Goal: Task Accomplishment & Management: Manage account settings

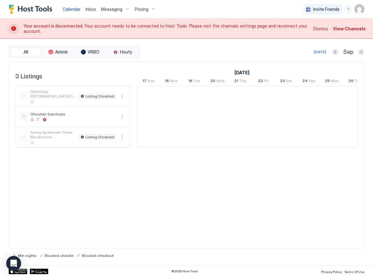
scroll to position [0, 344]
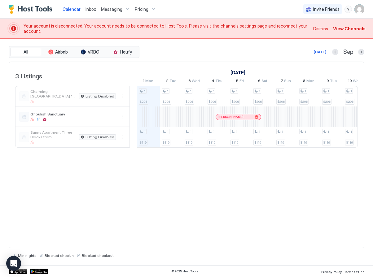
click at [229, 116] on div at bounding box center [228, 117] width 5 height 5
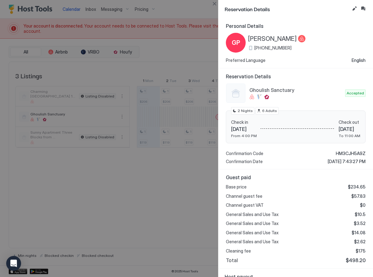
scroll to position [55, 0]
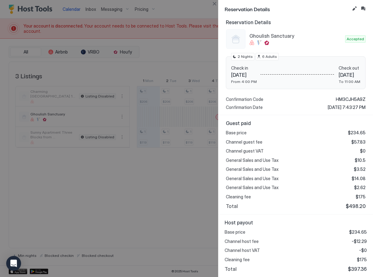
click at [195, 204] on div at bounding box center [186, 138] width 373 height 277
click at [184, 71] on div at bounding box center [186, 138] width 373 height 277
click at [199, 198] on div at bounding box center [186, 138] width 373 height 277
click at [142, 214] on div at bounding box center [186, 138] width 373 height 277
click at [216, 4] on button "Close" at bounding box center [214, 3] width 7 height 7
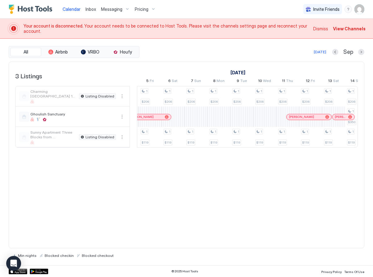
scroll to position [0, 0]
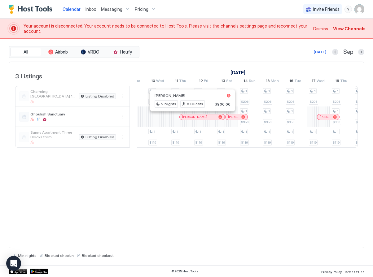
click at [187, 118] on div at bounding box center [186, 117] width 5 height 5
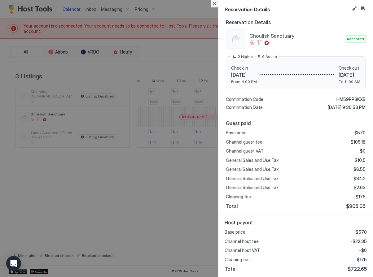
click at [215, 5] on button "Close" at bounding box center [214, 3] width 7 height 7
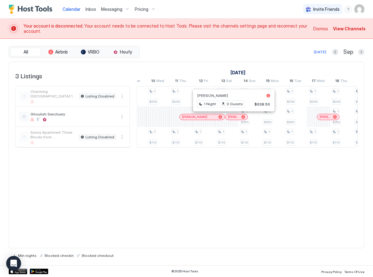
click at [232, 118] on div at bounding box center [231, 117] width 5 height 5
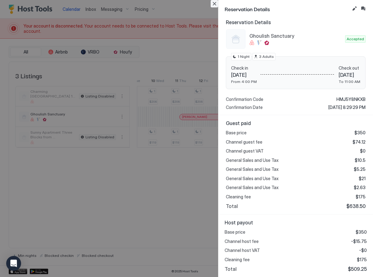
click at [215, 5] on button "Close" at bounding box center [214, 3] width 7 height 7
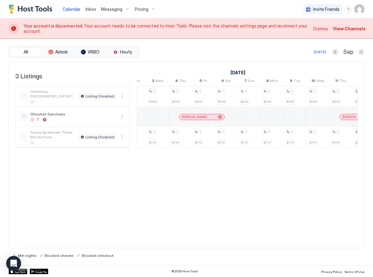
scroll to position [0, 368]
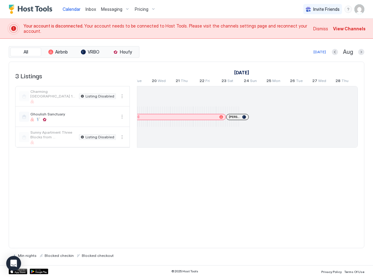
click at [350, 31] on span "View Channels" at bounding box center [349, 28] width 33 height 7
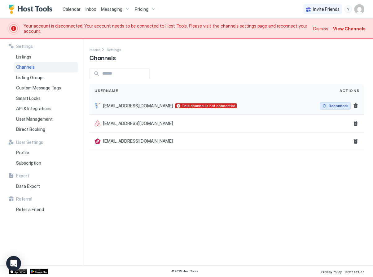
click at [336, 106] on div "Reconnect" at bounding box center [338, 106] width 19 height 6
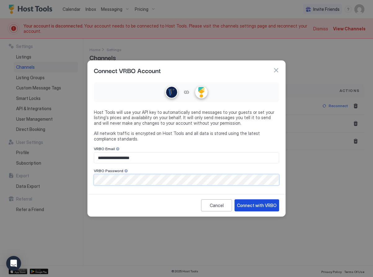
click at [257, 207] on div "Connect with VRBO" at bounding box center [257, 205] width 40 height 7
